Goal: Task Accomplishment & Management: Complete application form

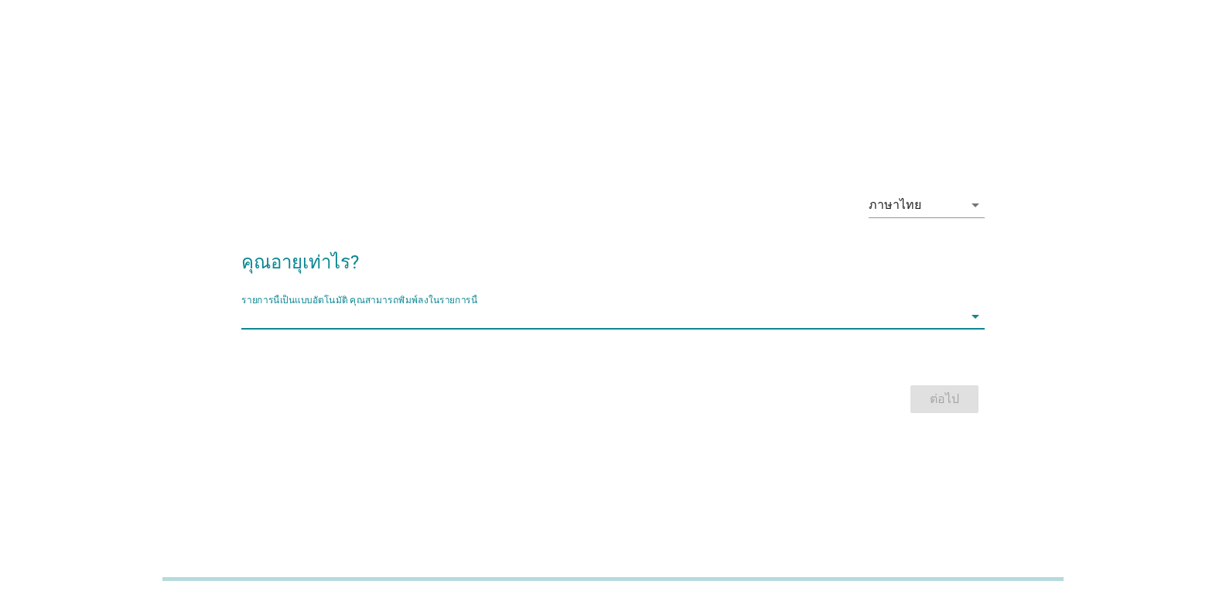
click at [283, 326] on input "รายการนี้เป็นแบบอัตโนมัติ คุณสามารถพิมพ์ลงในรายการนี้" at bounding box center [601, 316] width 721 height 25
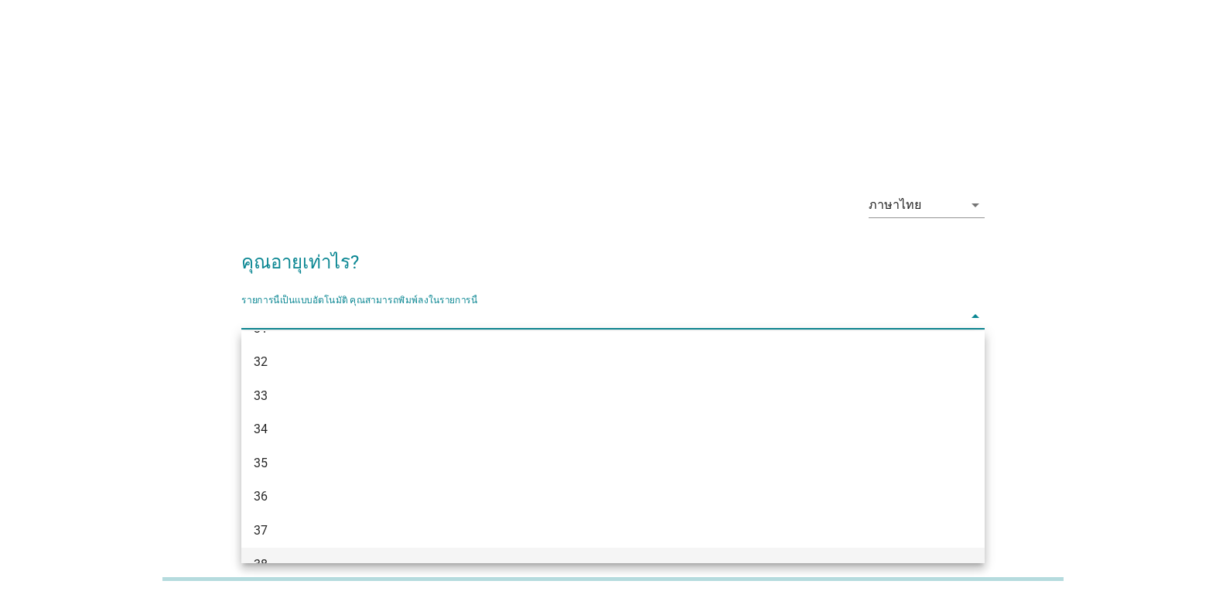
scroll to position [541, 0]
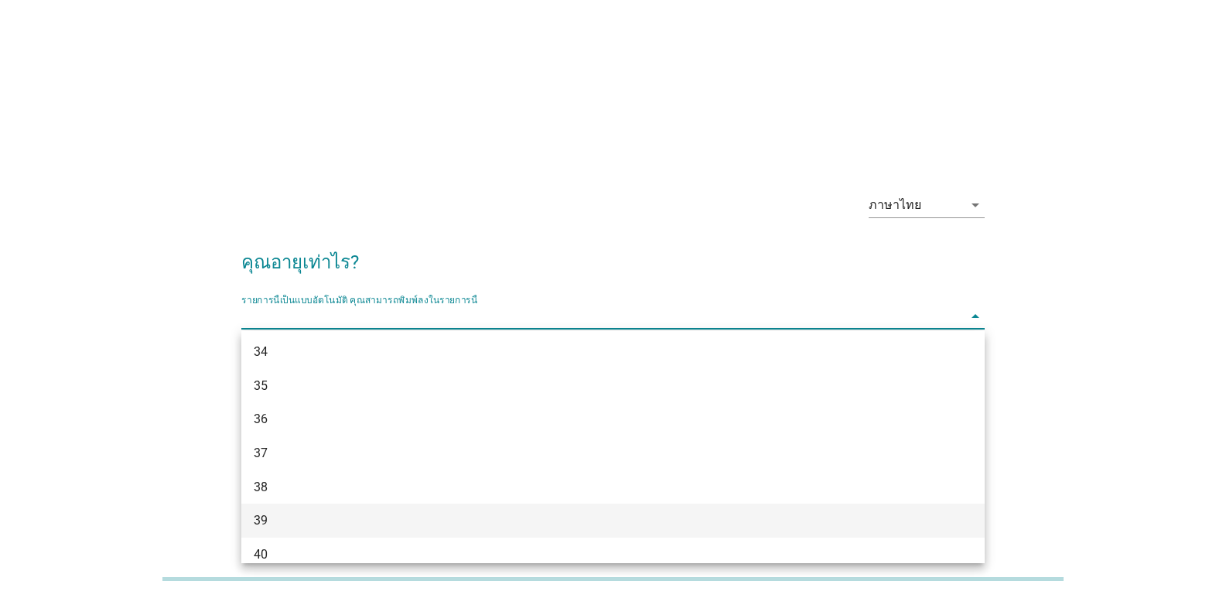
click at [260, 516] on div "39" at bounding box center [583, 520] width 659 height 19
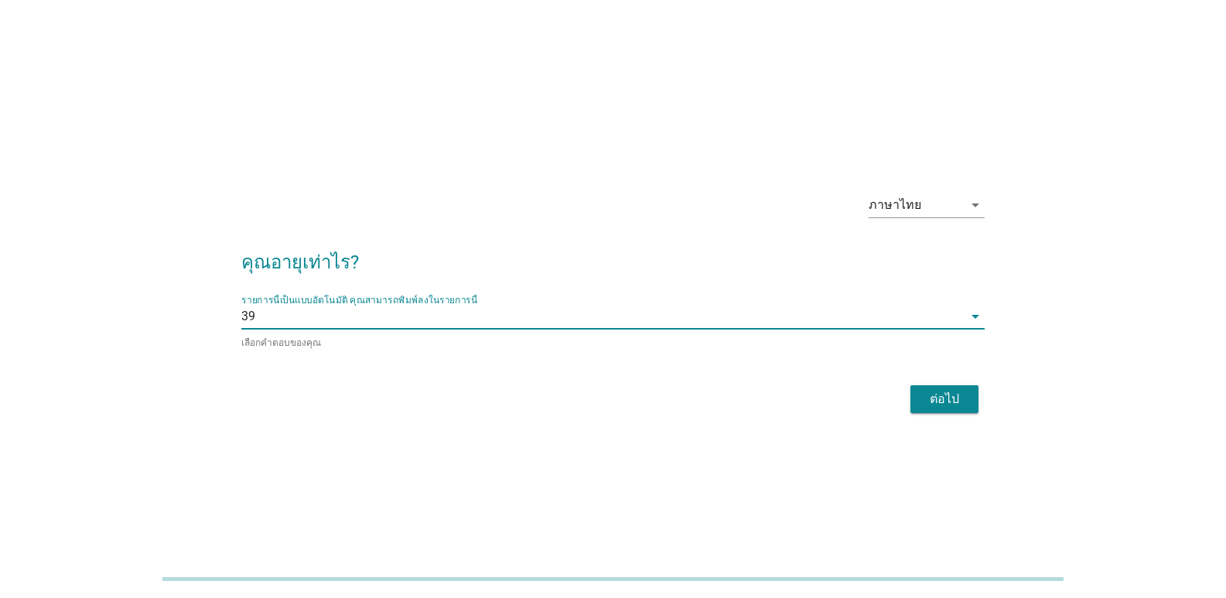
scroll to position [38, 0]
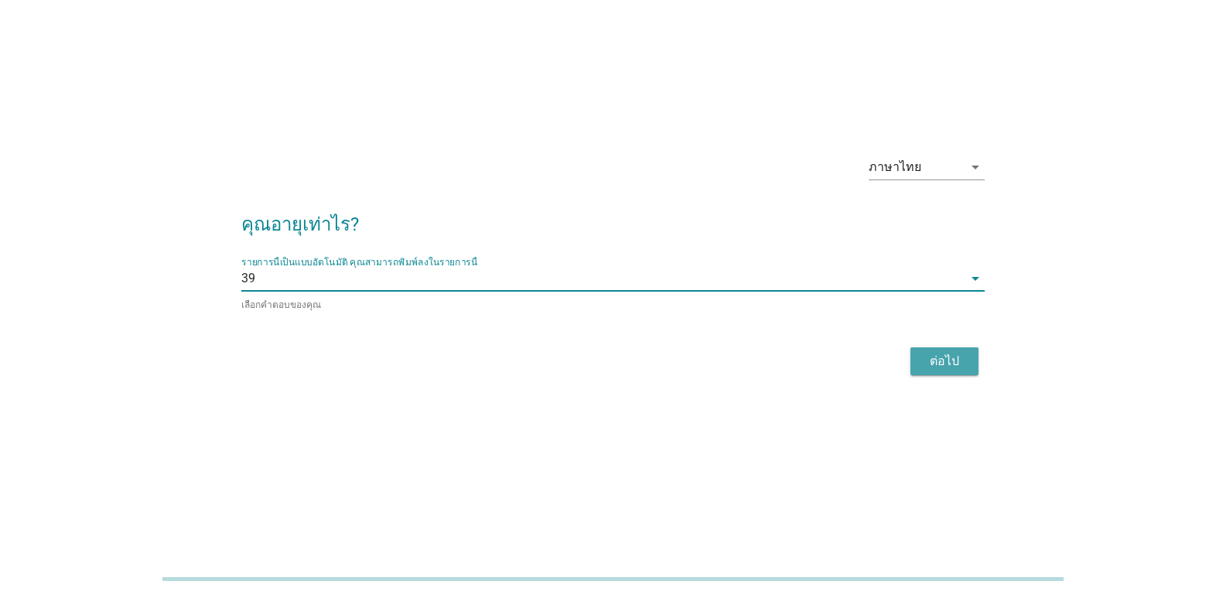
click at [940, 358] on div "ต่อไป" at bounding box center [944, 361] width 43 height 19
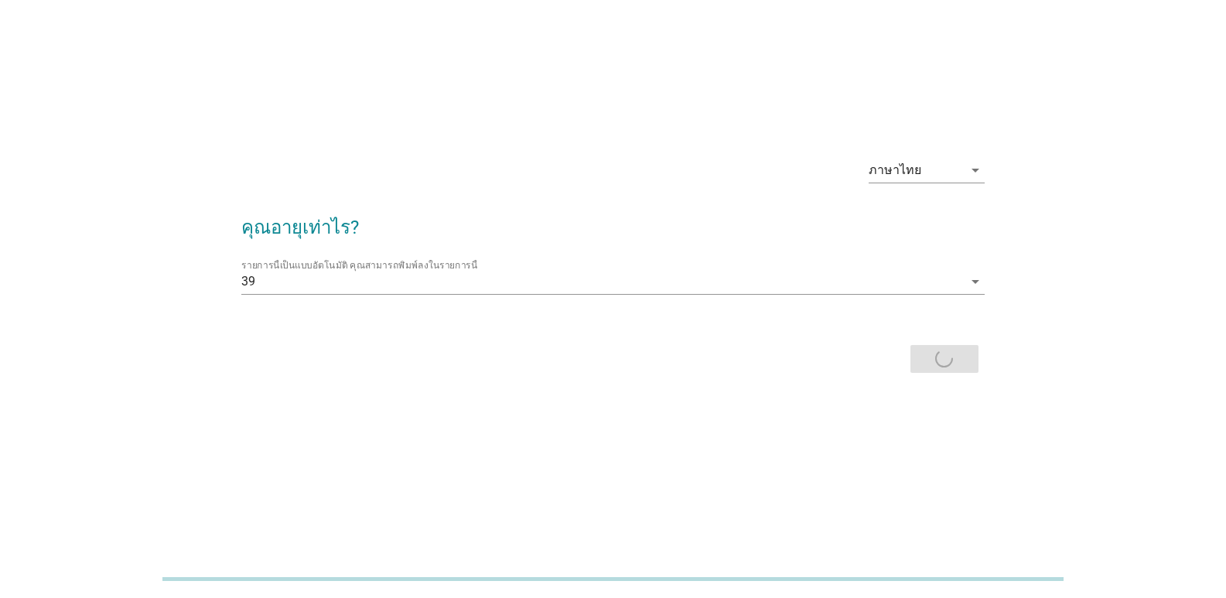
scroll to position [0, 0]
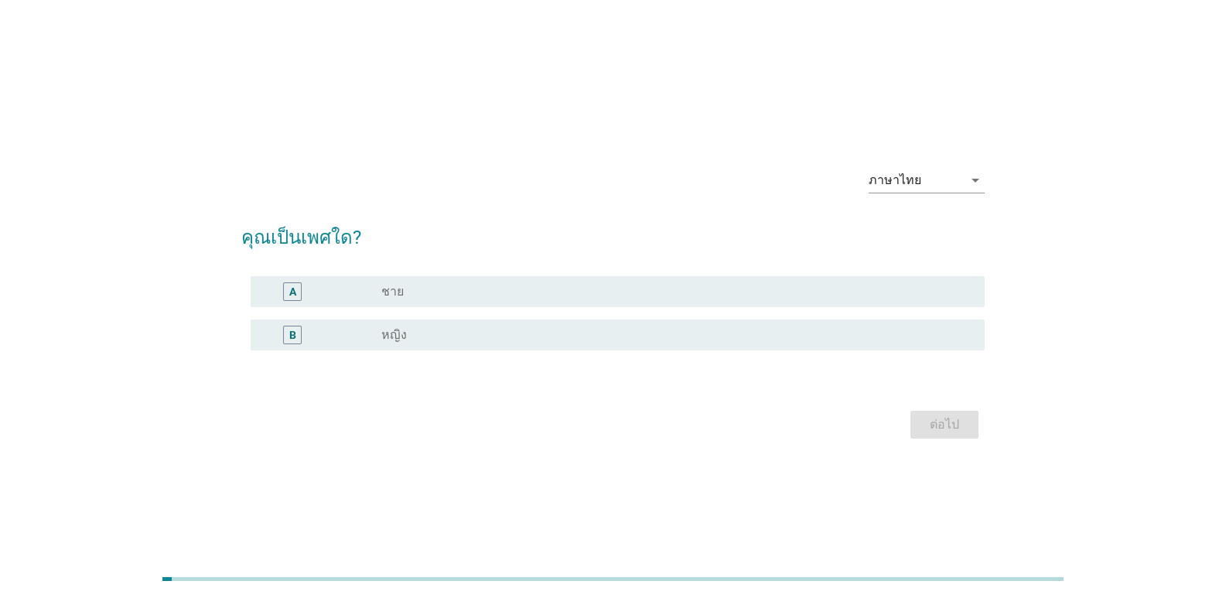
click at [295, 336] on div "B" at bounding box center [292, 334] width 7 height 16
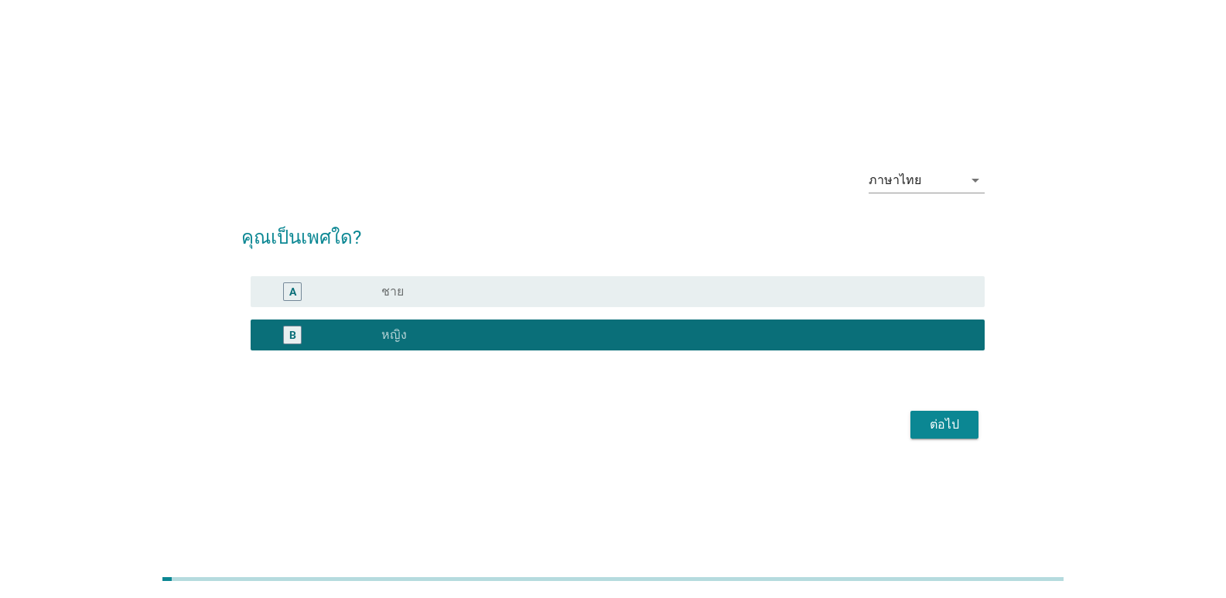
click at [958, 426] on div "ต่อไป" at bounding box center [944, 424] width 43 height 19
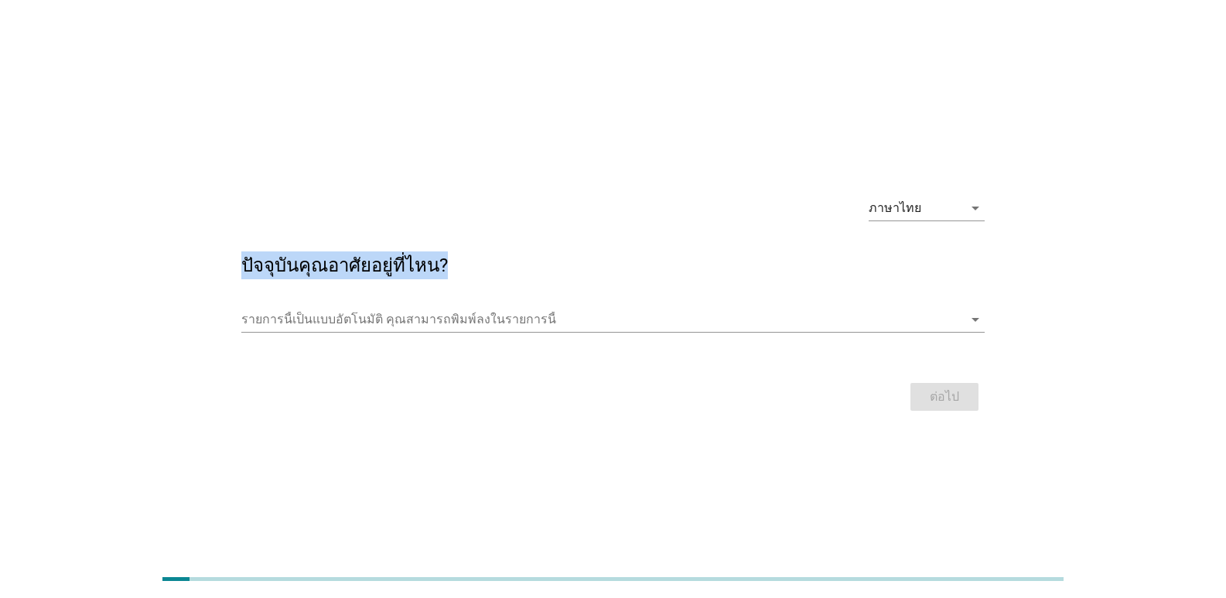
drag, startPoint x: 246, startPoint y: 263, endPoint x: 449, endPoint y: 268, distance: 203.4
click at [449, 268] on h2 "ปัจจุบันคุณอาศัยอยู่ที่ไหน?" at bounding box center [612, 257] width 743 height 43
click at [247, 326] on input "รายการนี้เป็นแบบอัตโนมัติ คุณสามารถพิมพ์ลงในรายการนี้" at bounding box center [601, 319] width 721 height 25
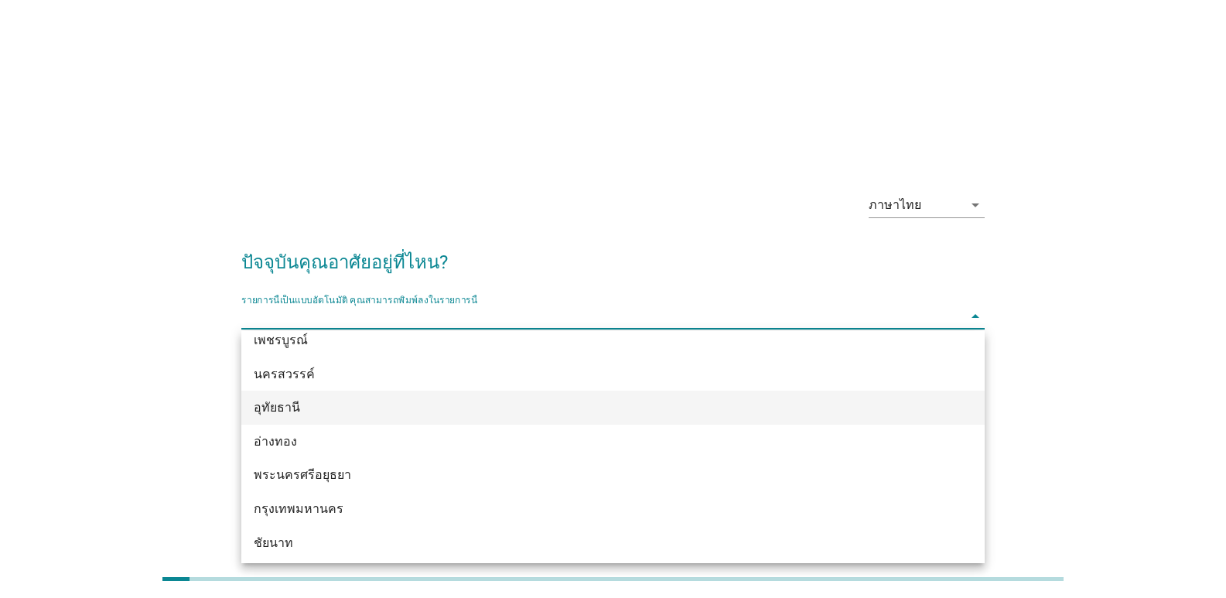
scroll to position [1237, 0]
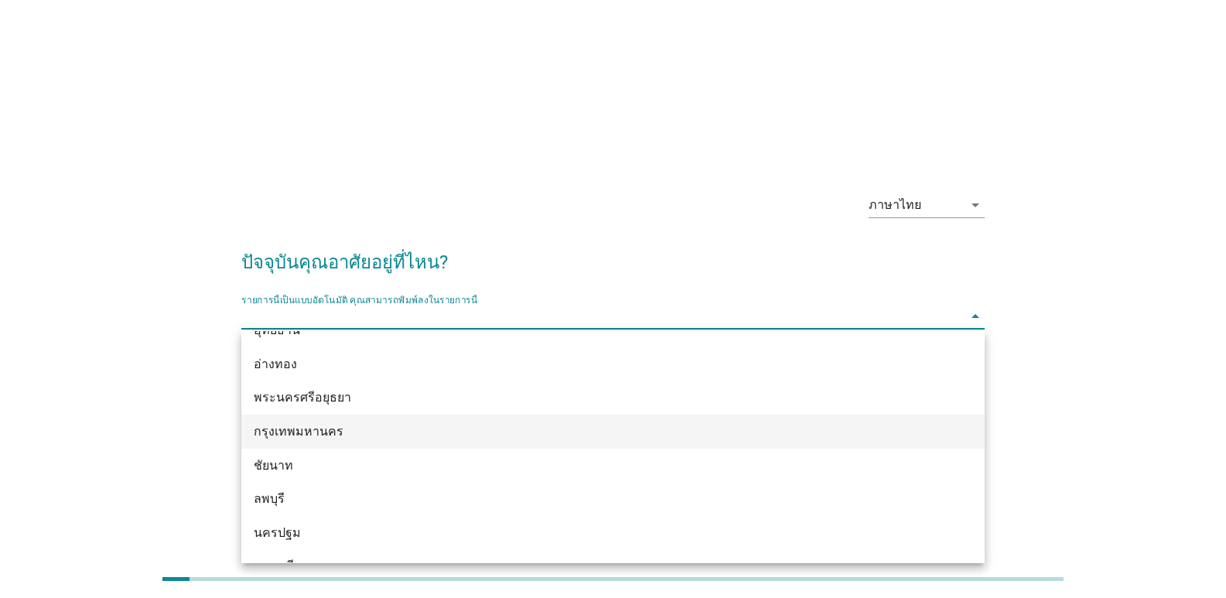
click at [287, 432] on div "กรุงเทพมหานคร" at bounding box center [583, 431] width 659 height 19
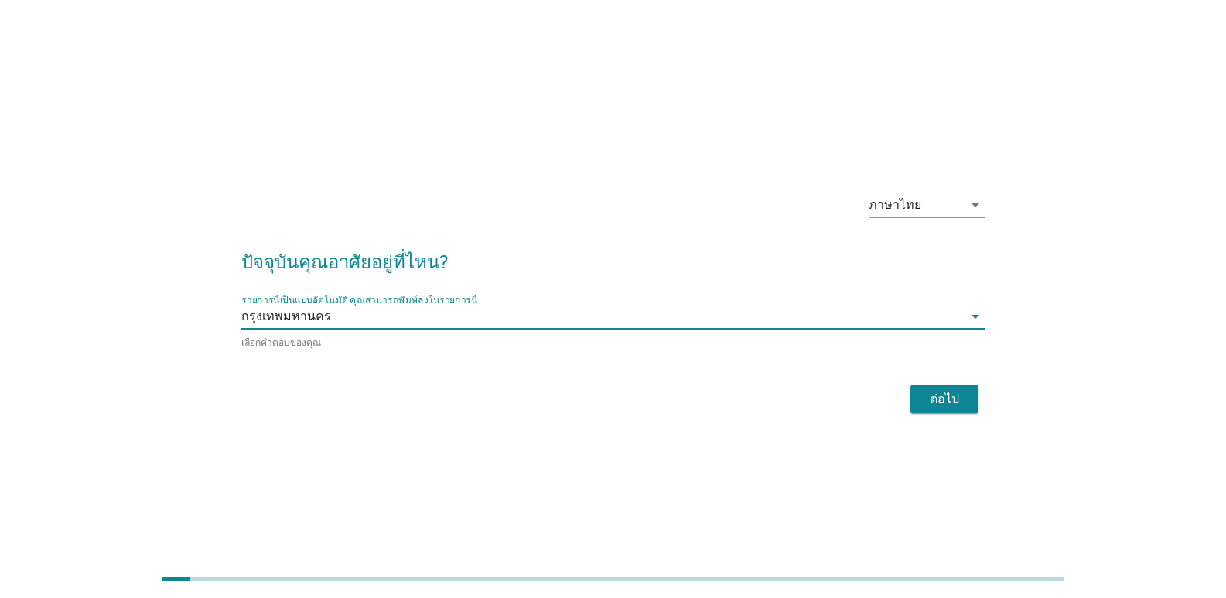
click at [923, 404] on div "ต่อไป" at bounding box center [944, 399] width 43 height 19
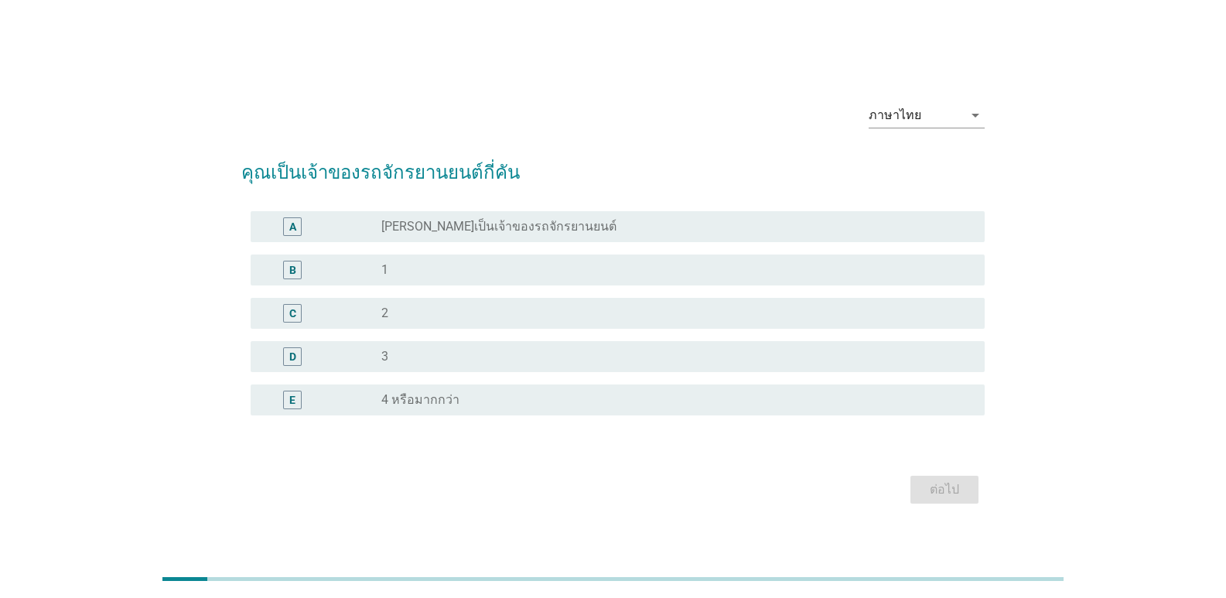
click at [280, 271] on div "B" at bounding box center [292, 270] width 59 height 19
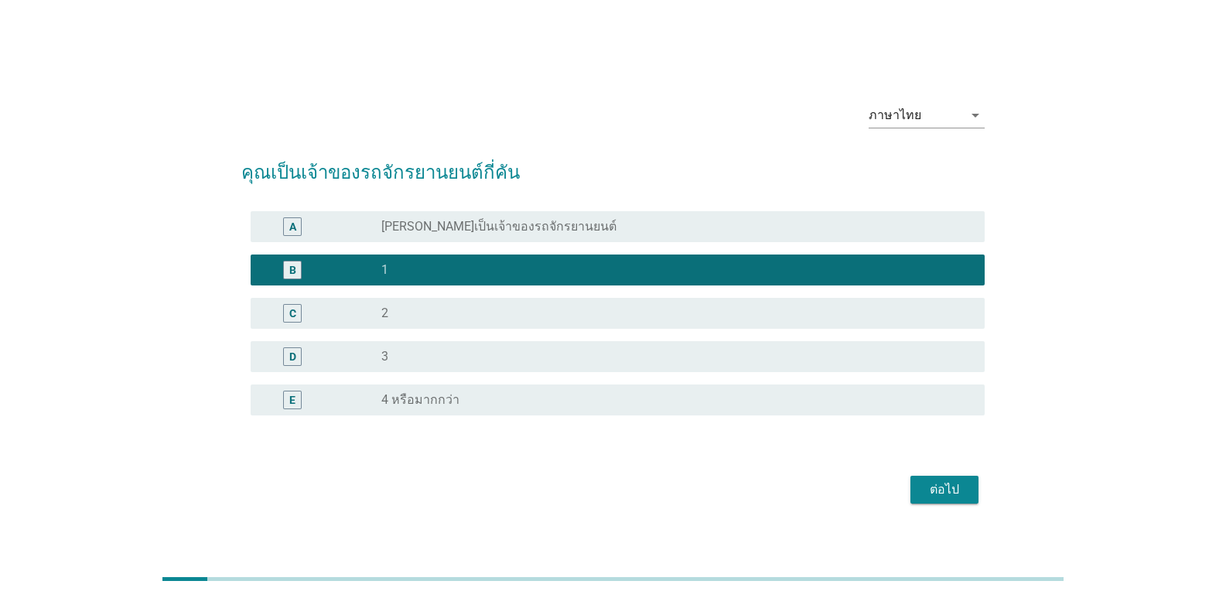
click at [957, 499] on button "ต่อไป" at bounding box center [944, 490] width 68 height 28
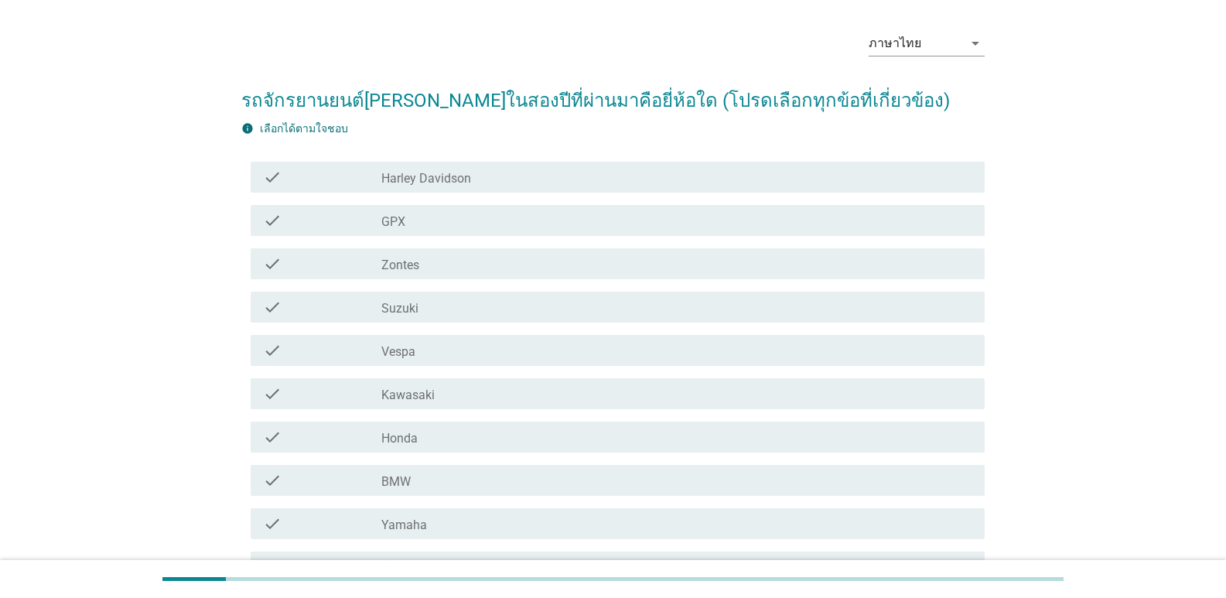
scroll to position [77, 0]
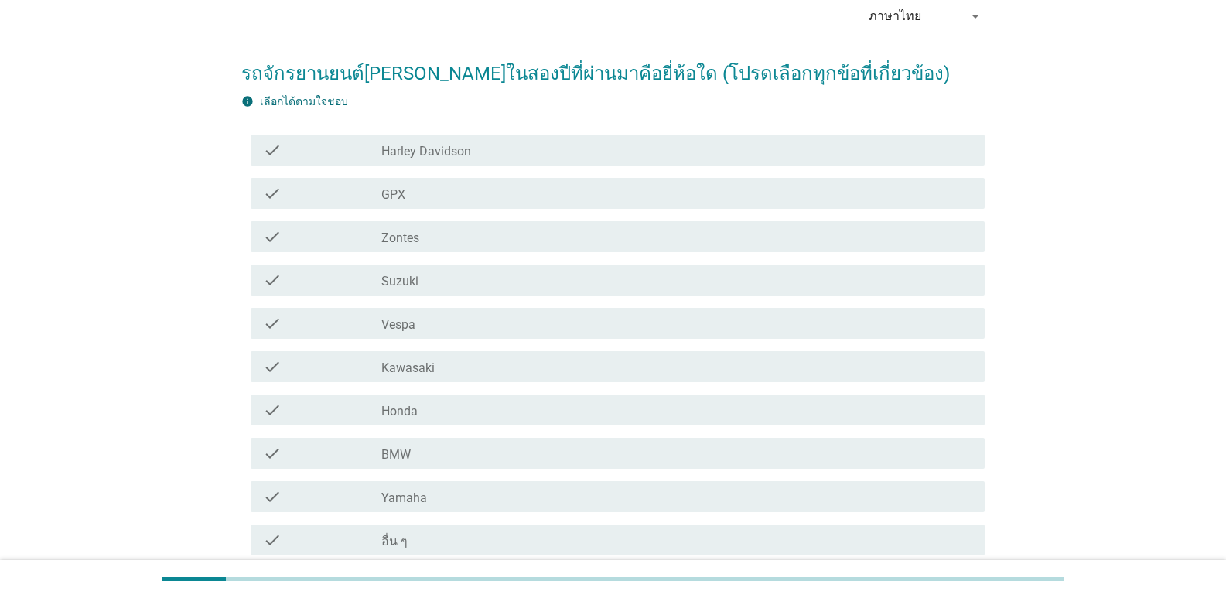
click at [404, 416] on label "Honda" at bounding box center [399, 411] width 36 height 15
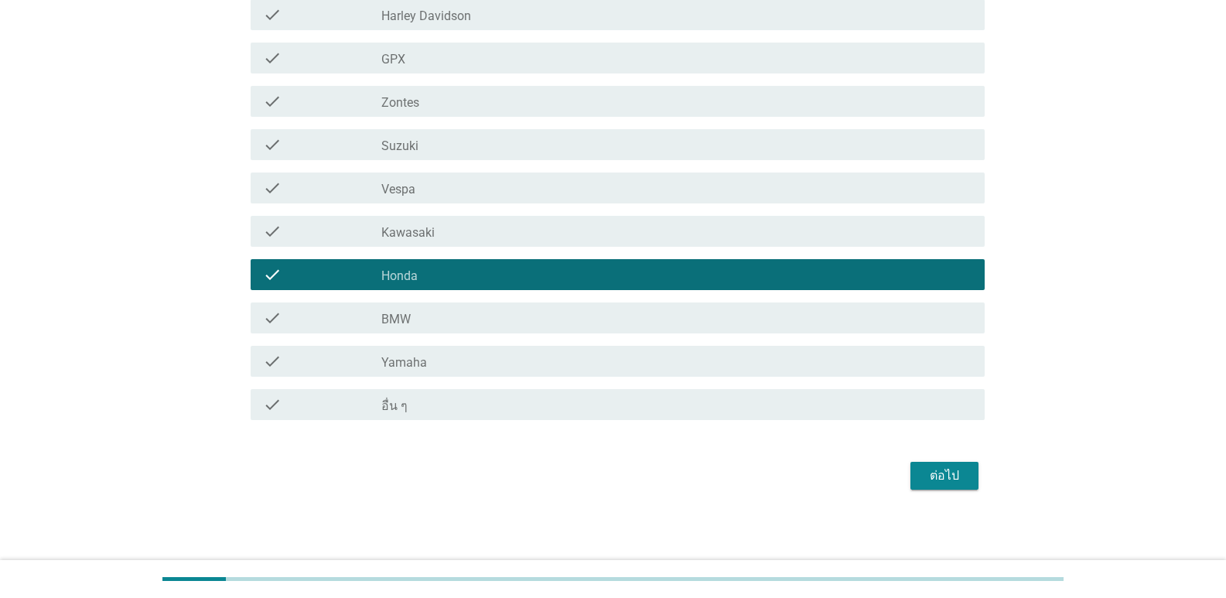
scroll to position [215, 0]
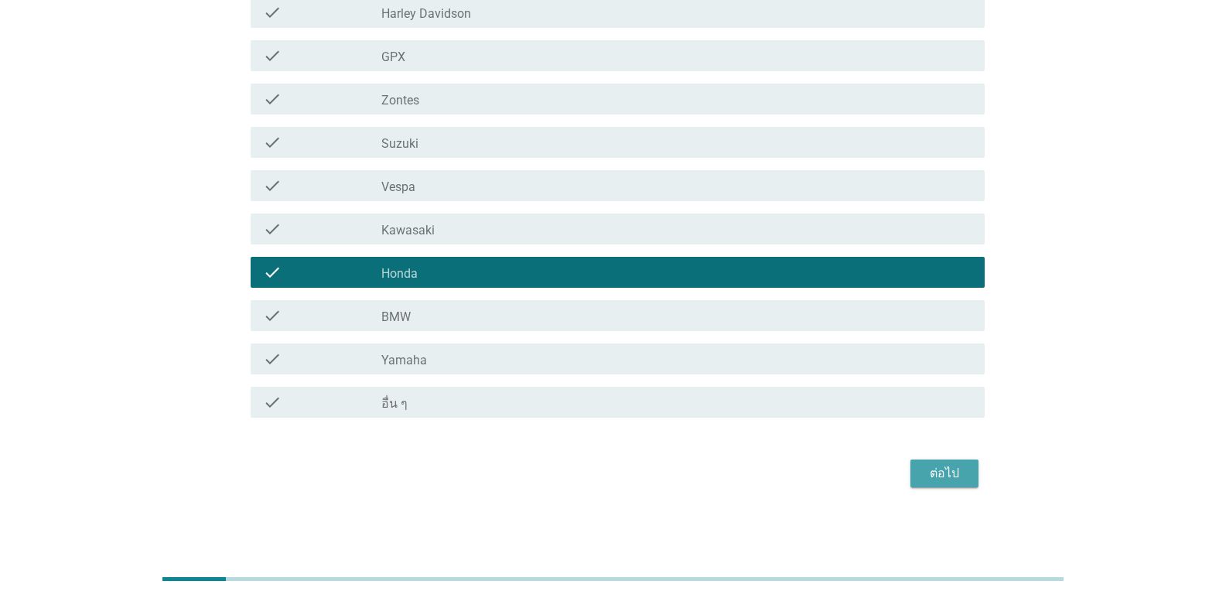
click at [941, 483] on button "ต่อไป" at bounding box center [944, 473] width 68 height 28
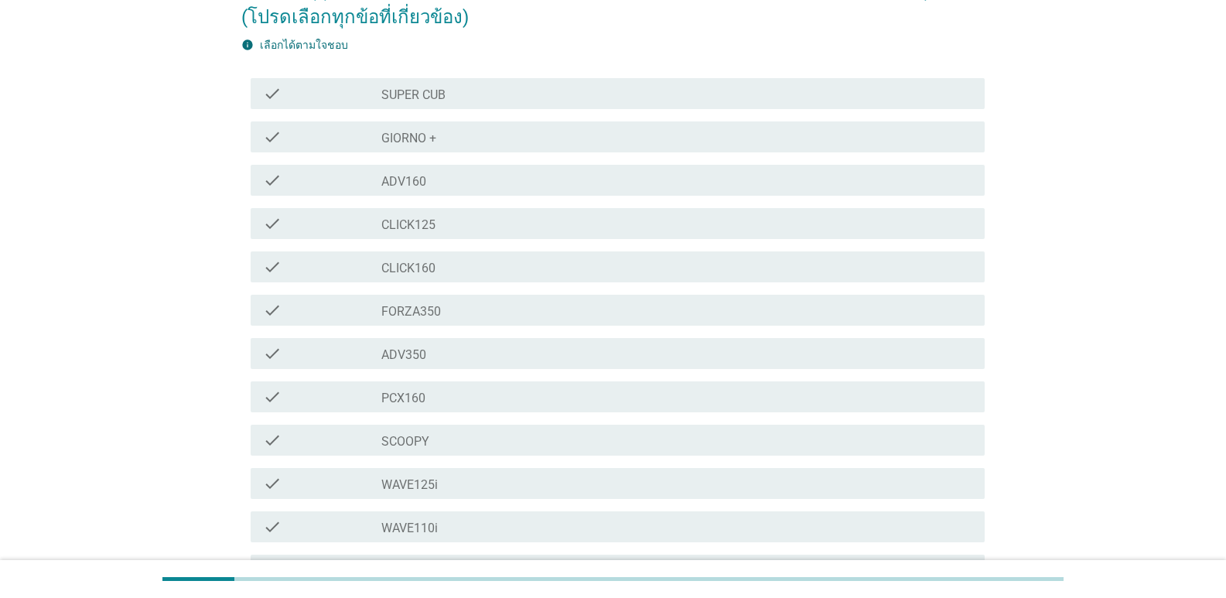
scroll to position [232, 0]
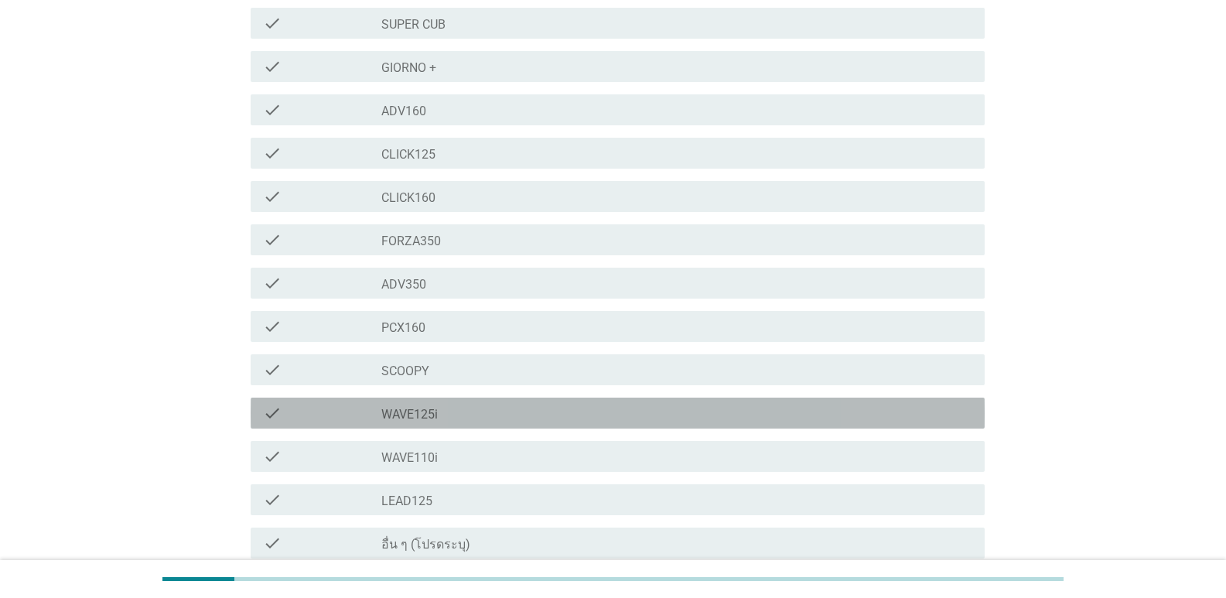
click at [406, 424] on div "check check_box_outline_blank WAVE125i" at bounding box center [618, 412] width 734 height 31
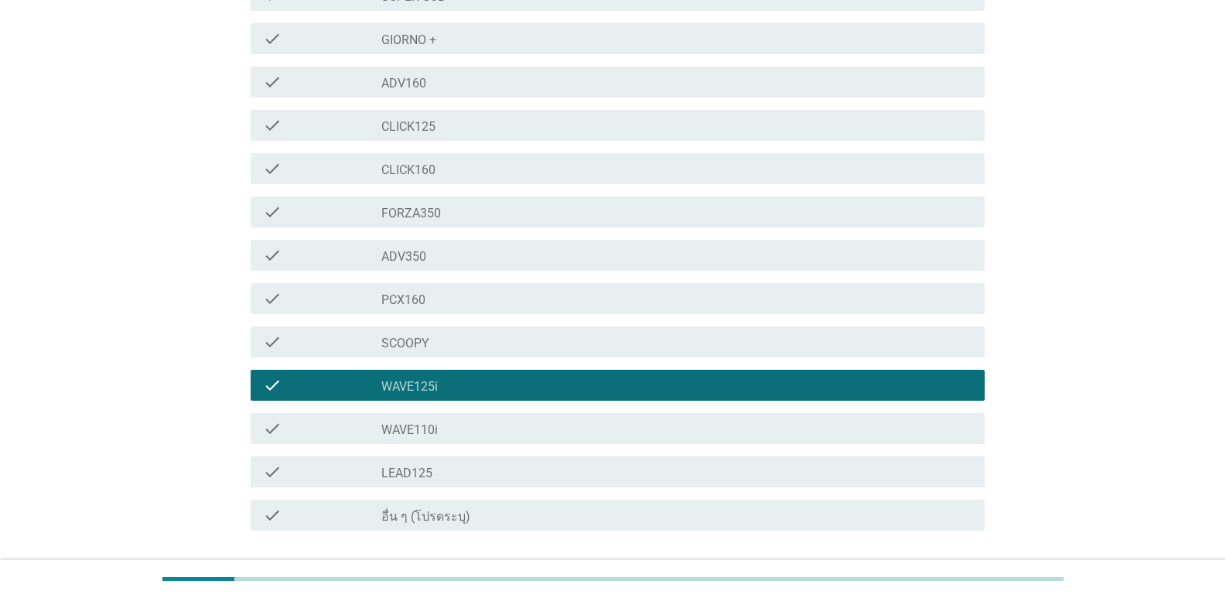
scroll to position [309, 0]
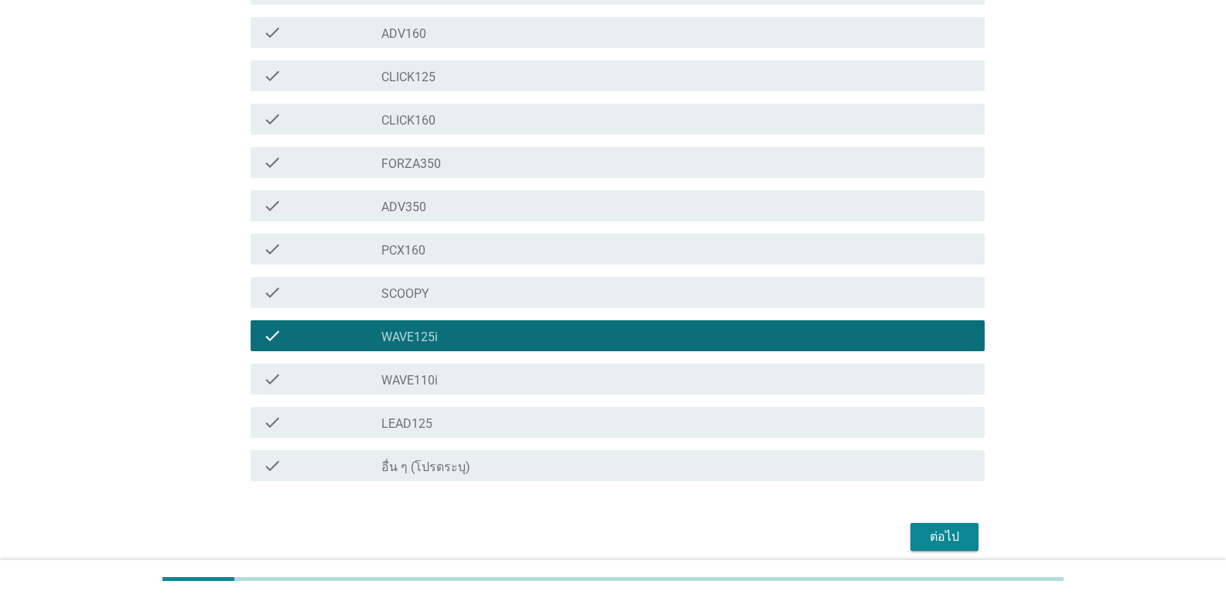
click at [923, 530] on div "ต่อไป" at bounding box center [944, 536] width 43 height 19
